Goal: Task Accomplishment & Management: Use online tool/utility

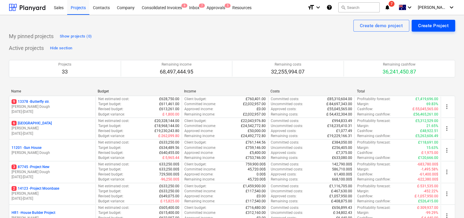
click at [428, 25] on div "Create Project" at bounding box center [433, 26] width 30 height 8
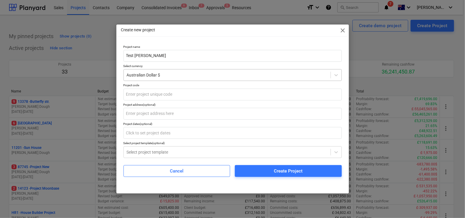
type input "Test [PERSON_NAME]"
click at [217, 78] on div "Australian Dollar $" at bounding box center [227, 75] width 207 height 8
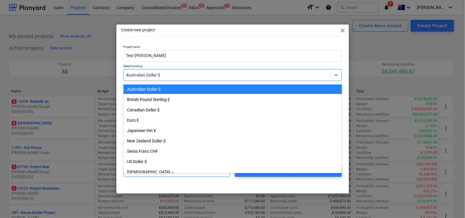
type input "us"
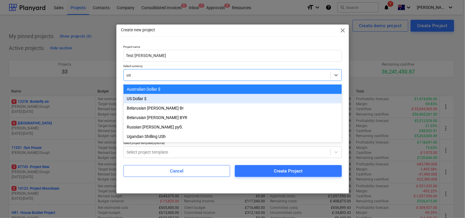
click at [204, 98] on div "US Dollar $" at bounding box center [233, 98] width 219 height 9
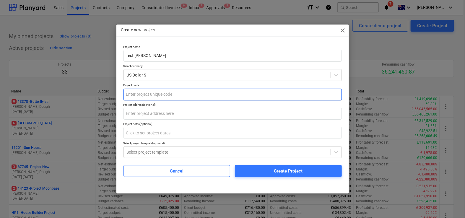
click at [202, 97] on input "text" at bounding box center [233, 95] width 219 height 12
type input "1231344124"
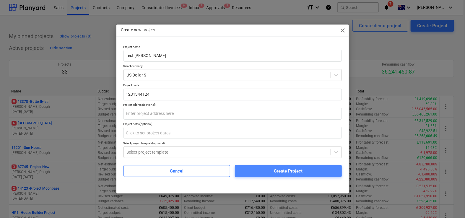
click at [256, 168] on span "Create Project" at bounding box center [288, 171] width 93 height 8
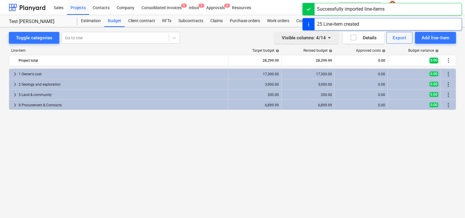
click at [313, 40] on div "Visible columns : 4/14" at bounding box center [306, 38] width 49 height 8
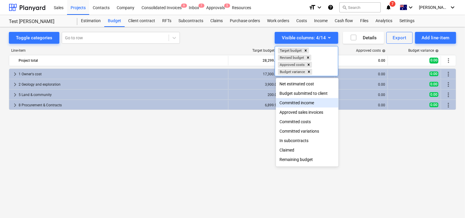
click at [302, 104] on div "Committed income" at bounding box center [307, 102] width 63 height 9
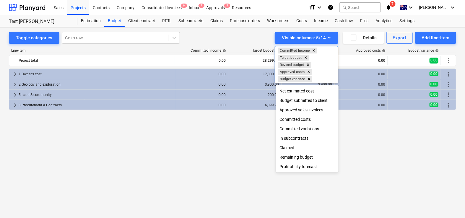
click at [295, 119] on div "Committed costs" at bounding box center [307, 119] width 63 height 9
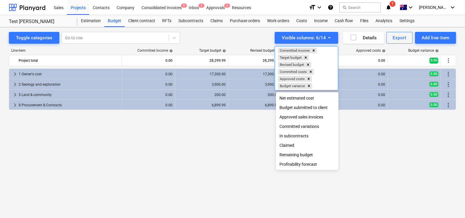
click at [232, 133] on div at bounding box center [232, 109] width 465 height 218
